Goal: Transaction & Acquisition: Purchase product/service

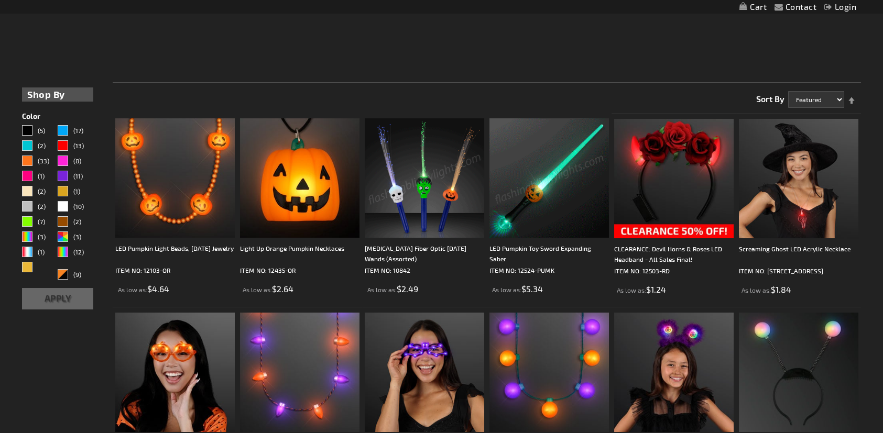
scroll to position [453, 0]
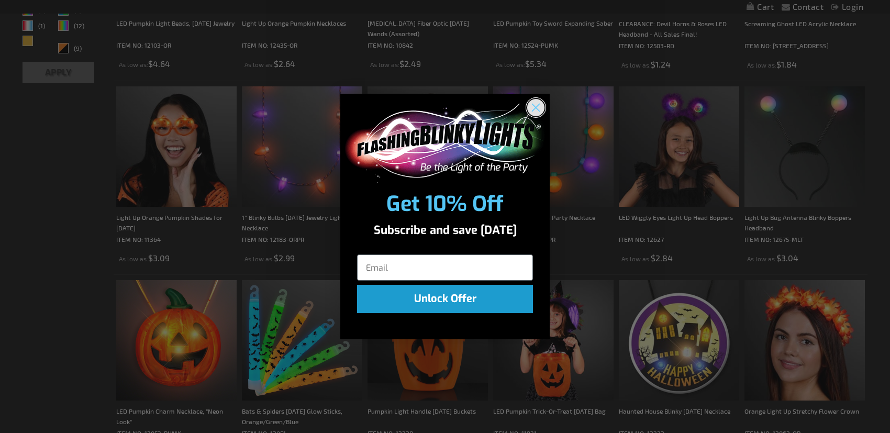
click at [533, 106] on circle "Close dialog" at bounding box center [535, 107] width 17 height 17
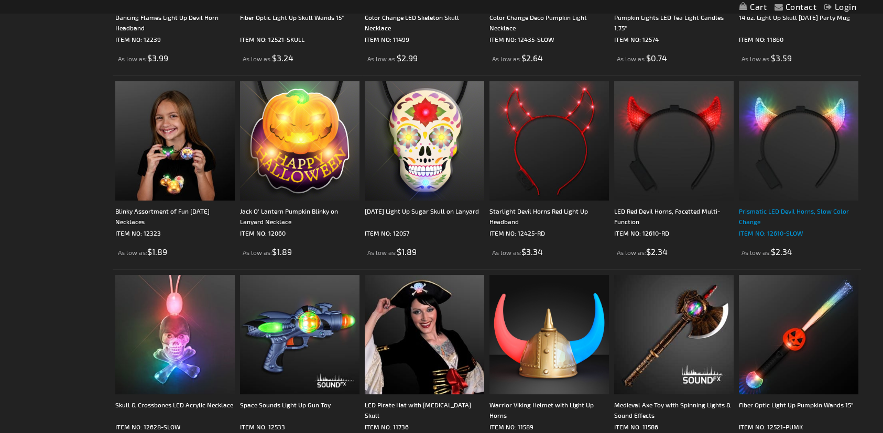
scroll to position [2042, 0]
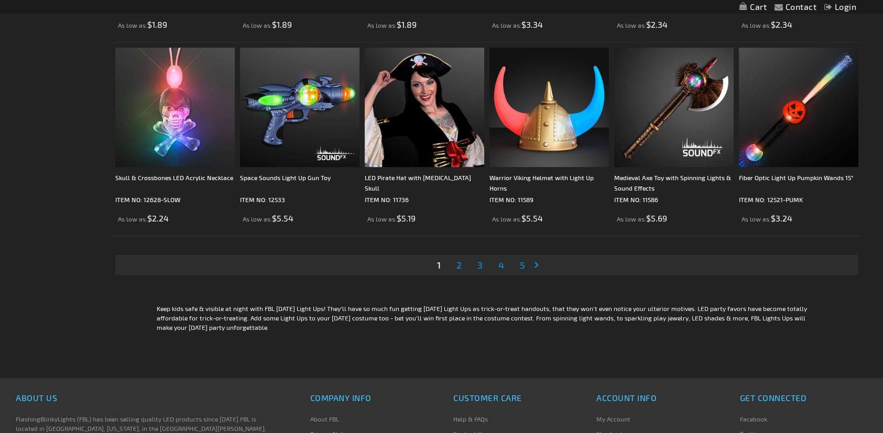
click at [458, 263] on span "2" at bounding box center [458, 265] width 5 height 12
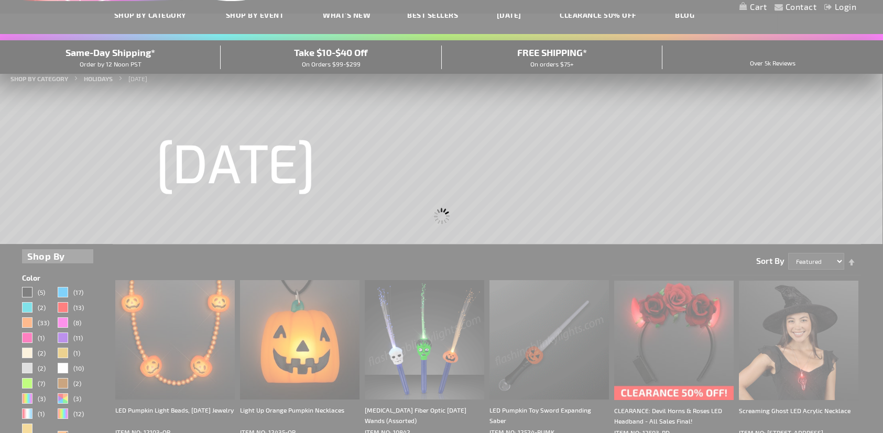
scroll to position [0, 0]
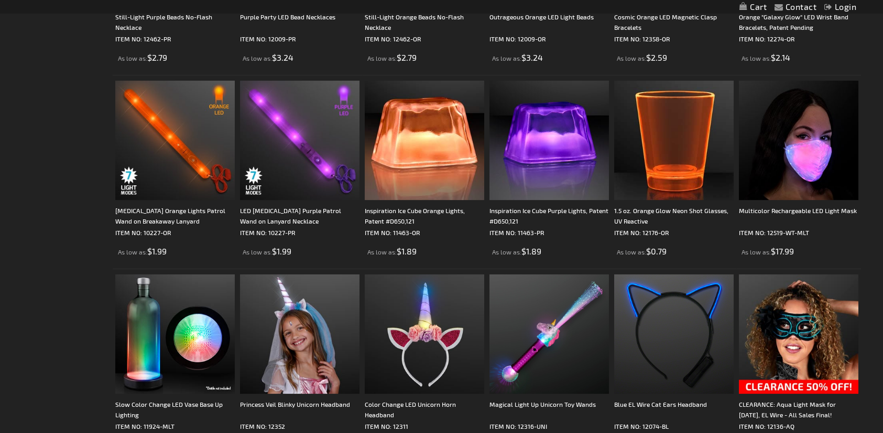
scroll to position [2043, 0]
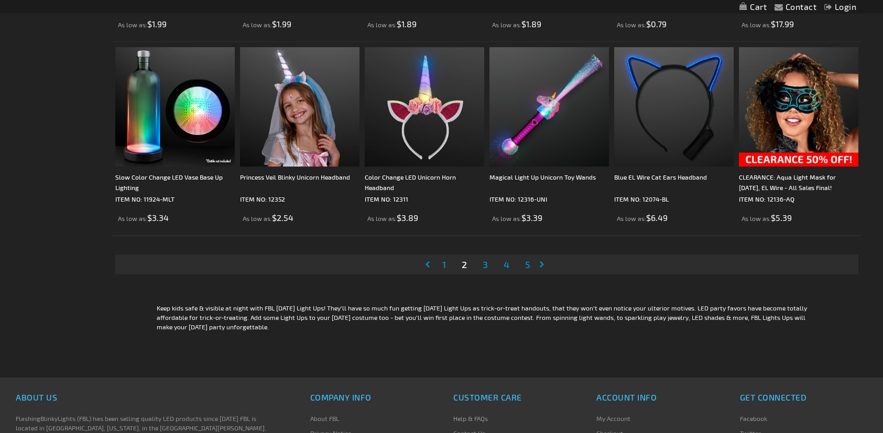
click at [485, 263] on span "3" at bounding box center [484, 265] width 5 height 12
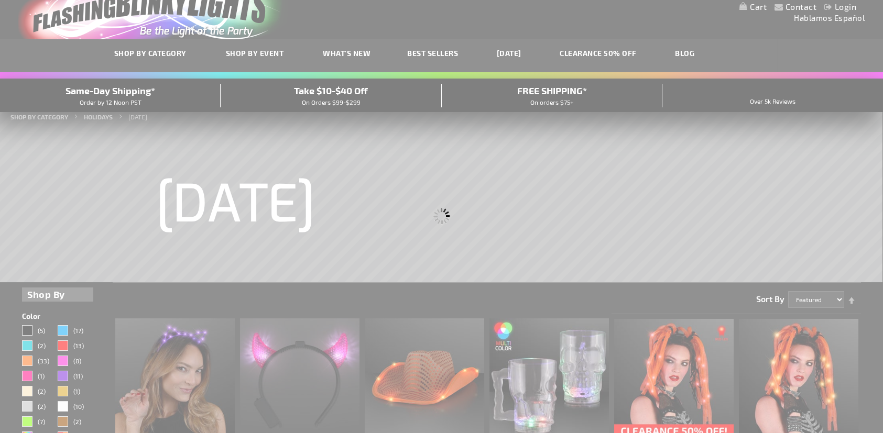
scroll to position [0, 0]
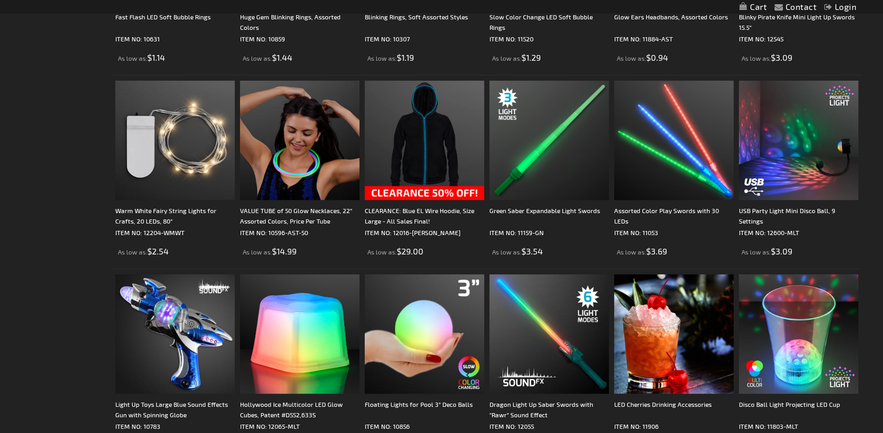
scroll to position [2043, 0]
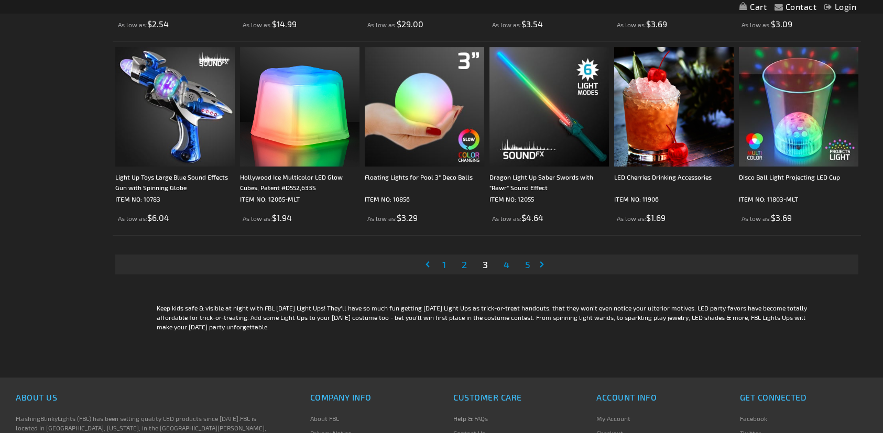
click at [508, 261] on span "4" at bounding box center [506, 265] width 6 height 12
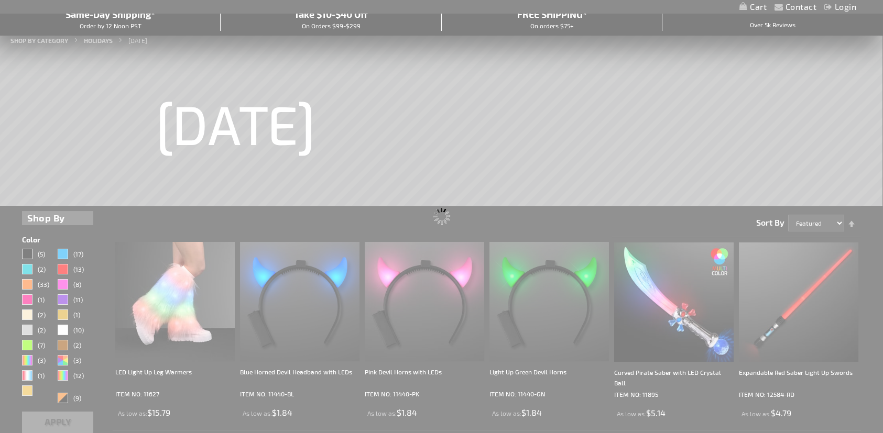
scroll to position [43, 0]
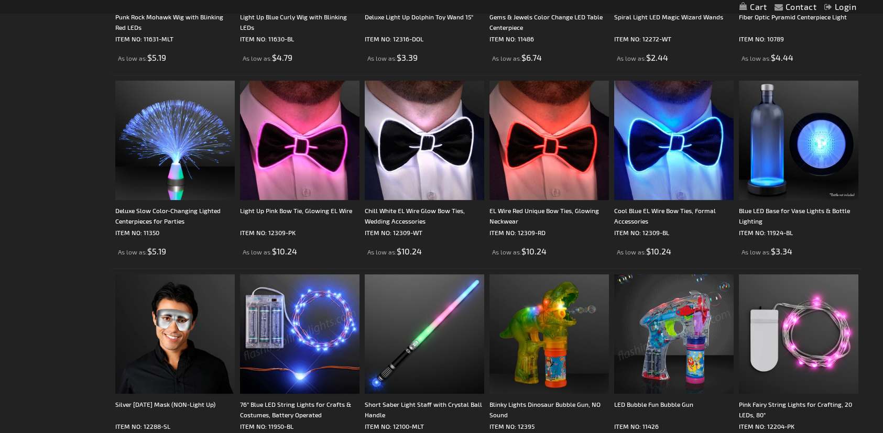
scroll to position [2043, 0]
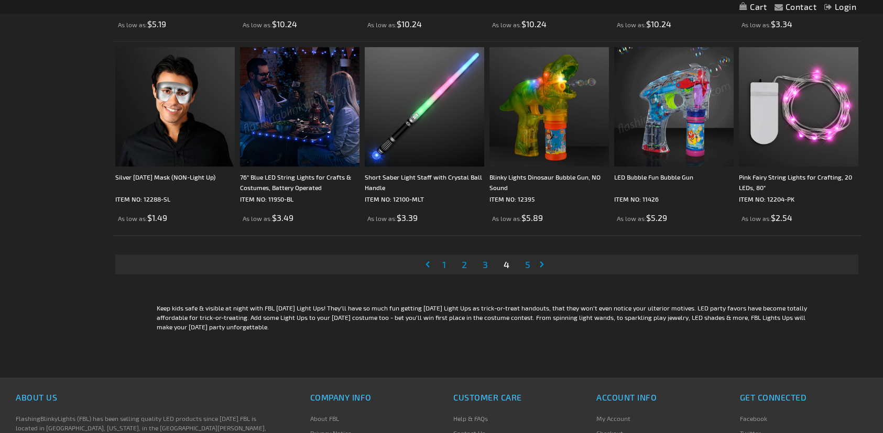
click at [526, 259] on span "5" at bounding box center [527, 265] width 5 height 12
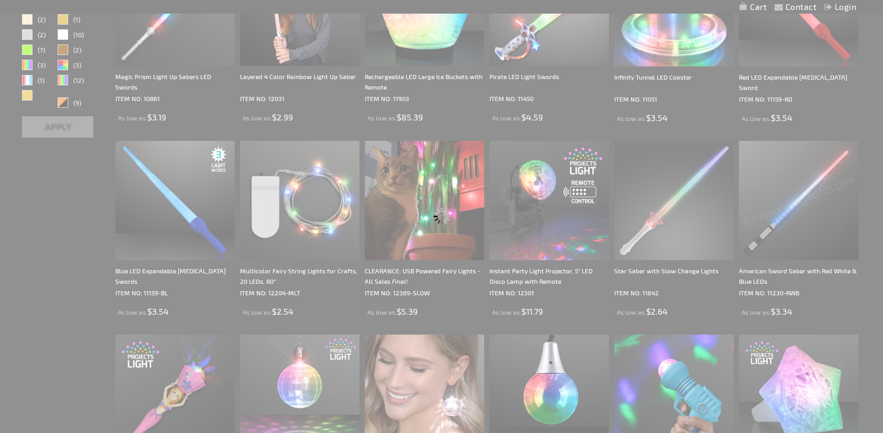
scroll to position [222, 0]
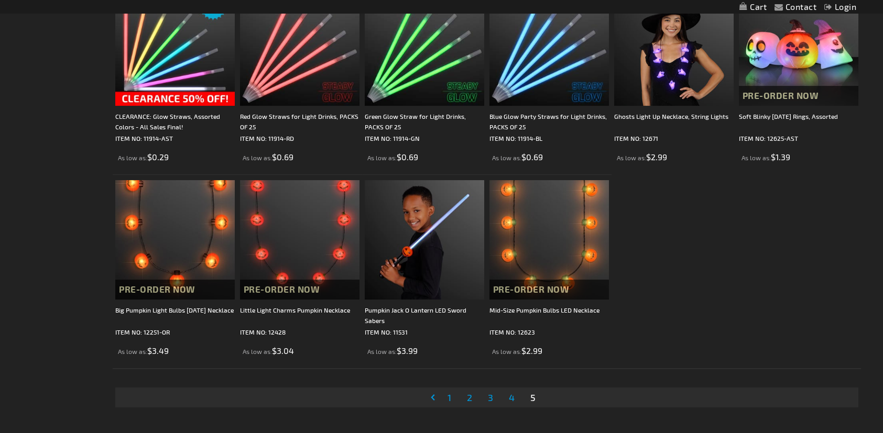
scroll to position [1362, 0]
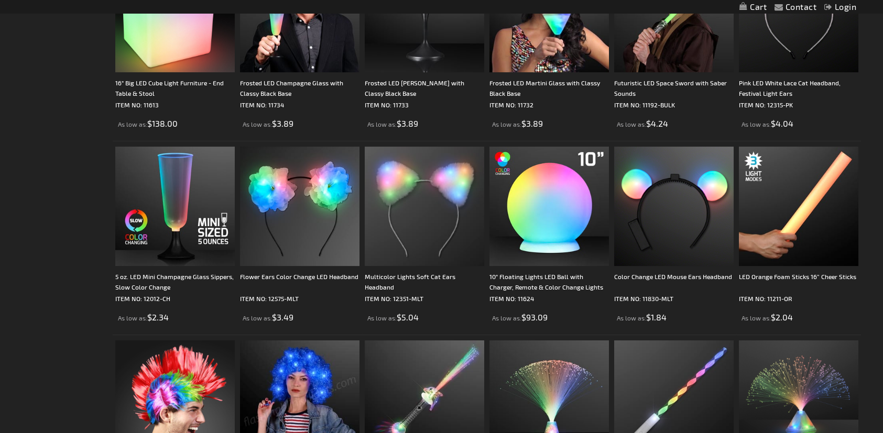
scroll to position [138, 0]
